Goal: Navigation & Orientation: Find specific page/section

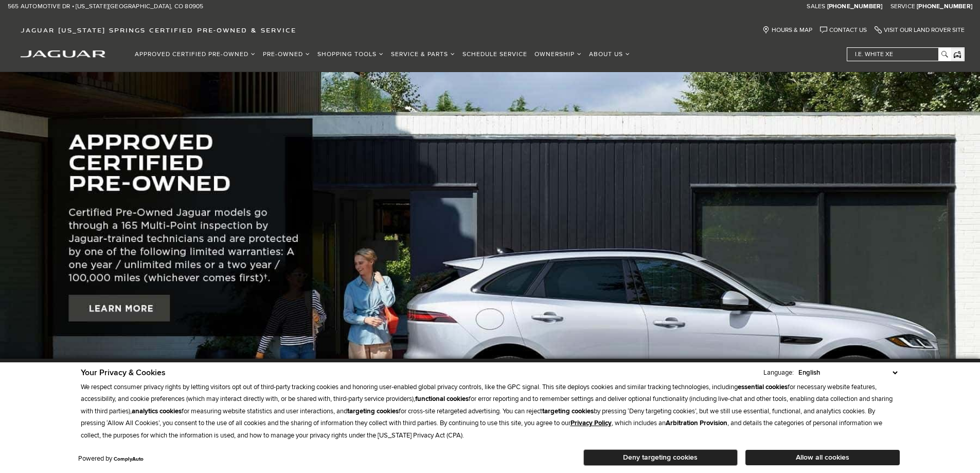
click at [631, 50] on div "Approved Certified Pre-Owned Certified Pre-Owned Vehicles Certified Pre Owned O…" at bounding box center [490, 56] width 980 height 29
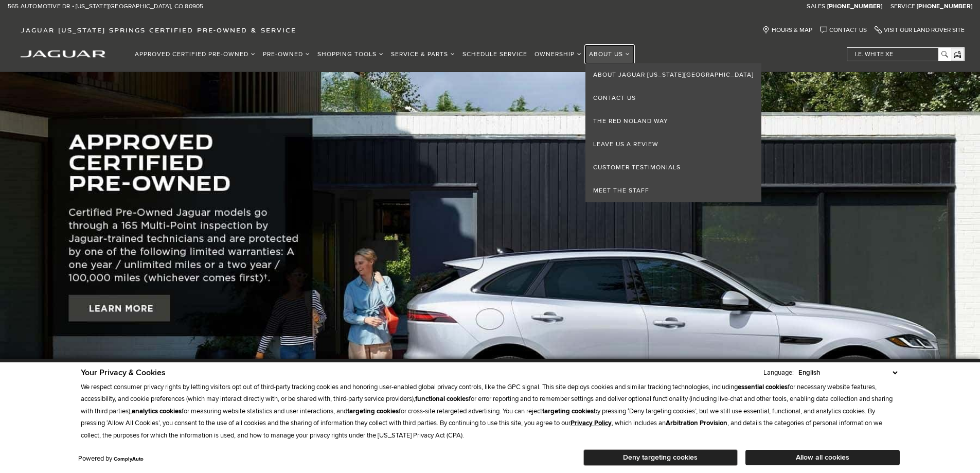
click at [629, 51] on link "About Us" at bounding box center [609, 54] width 48 height 18
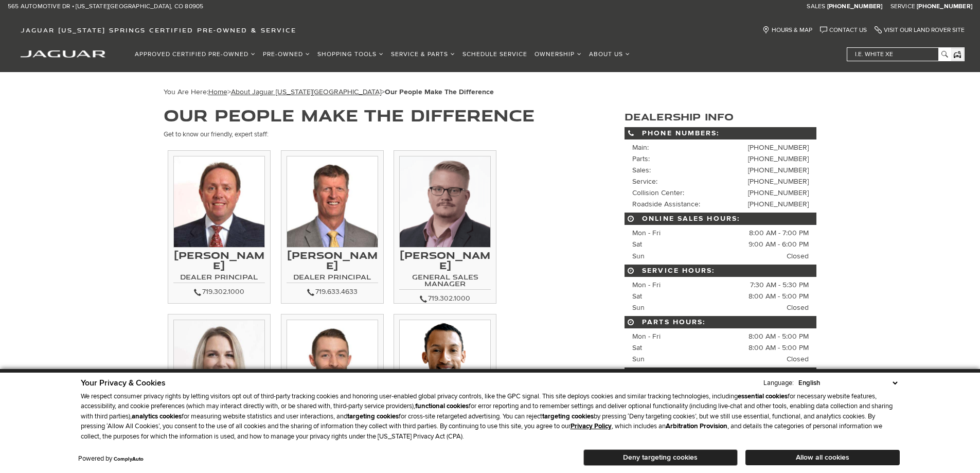
scroll to position [206, 0]
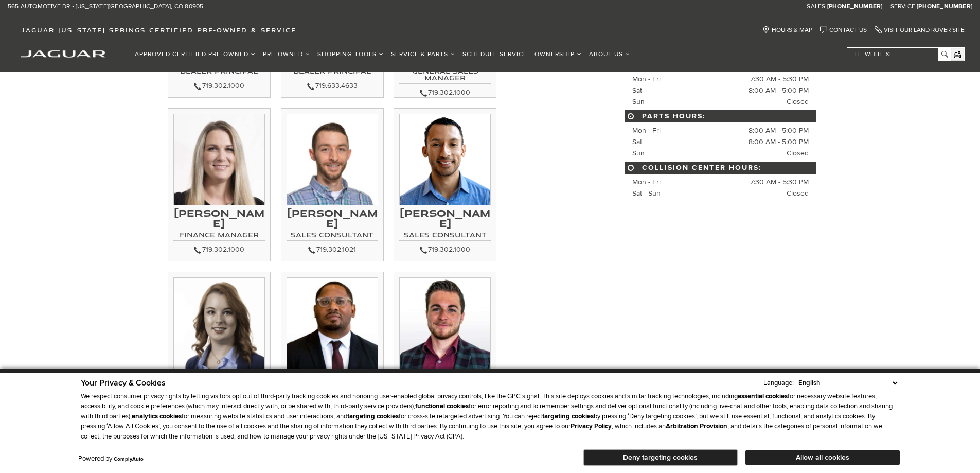
click at [732, 459] on button "Deny targeting cookies" at bounding box center [660, 457] width 154 height 16
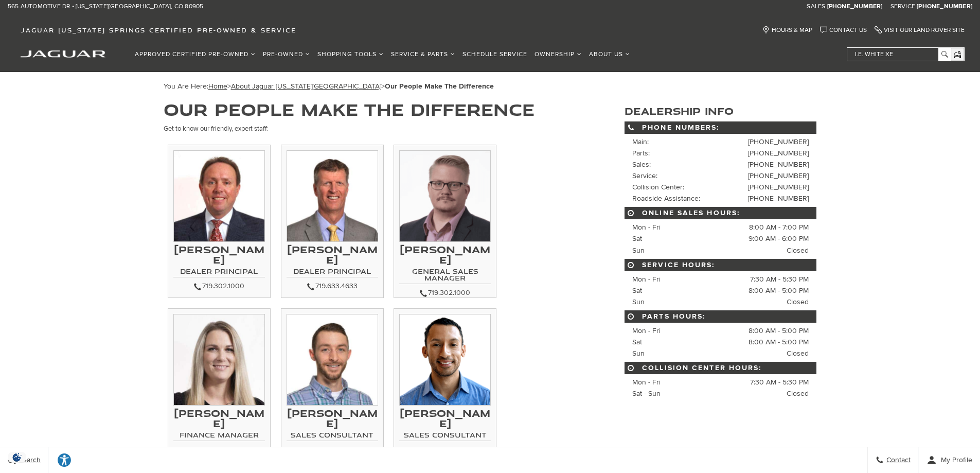
scroll to position [0, 0]
